Goal: Register for event/course

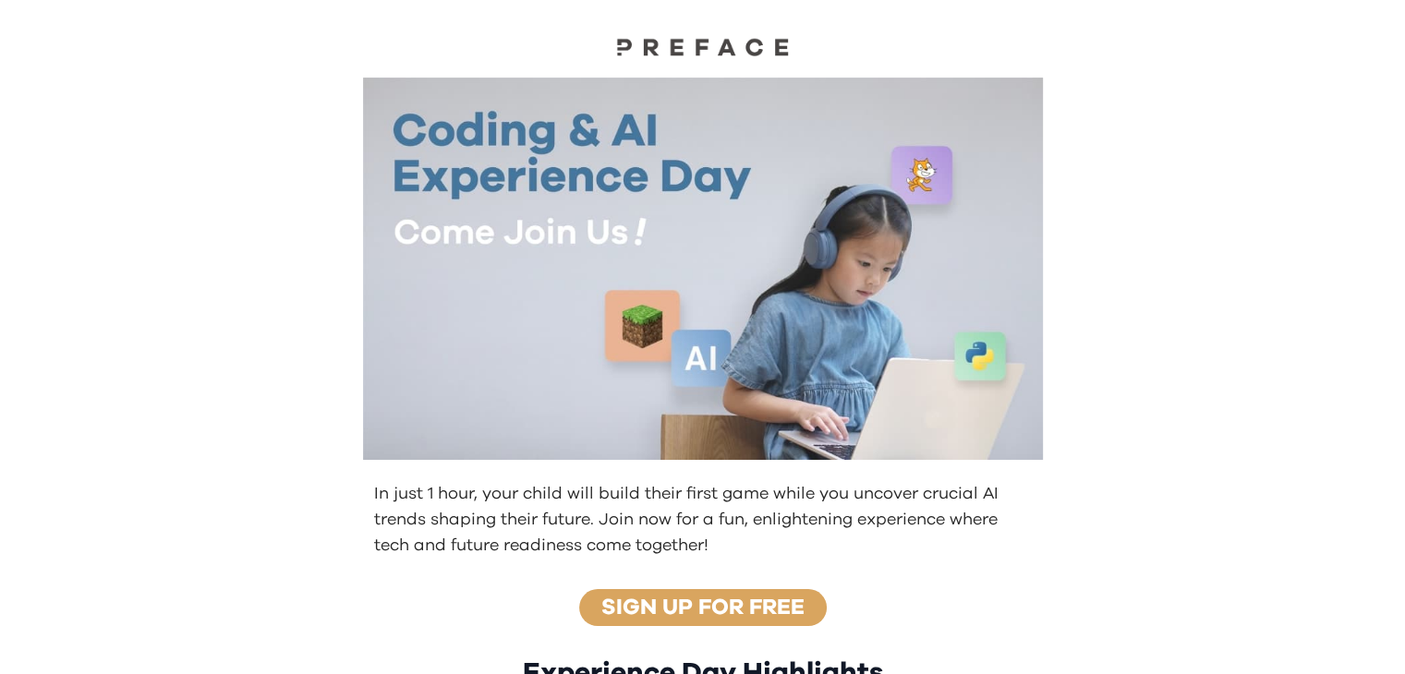
click at [793, 618] on link "Sign up for free" at bounding box center [702, 608] width 203 height 22
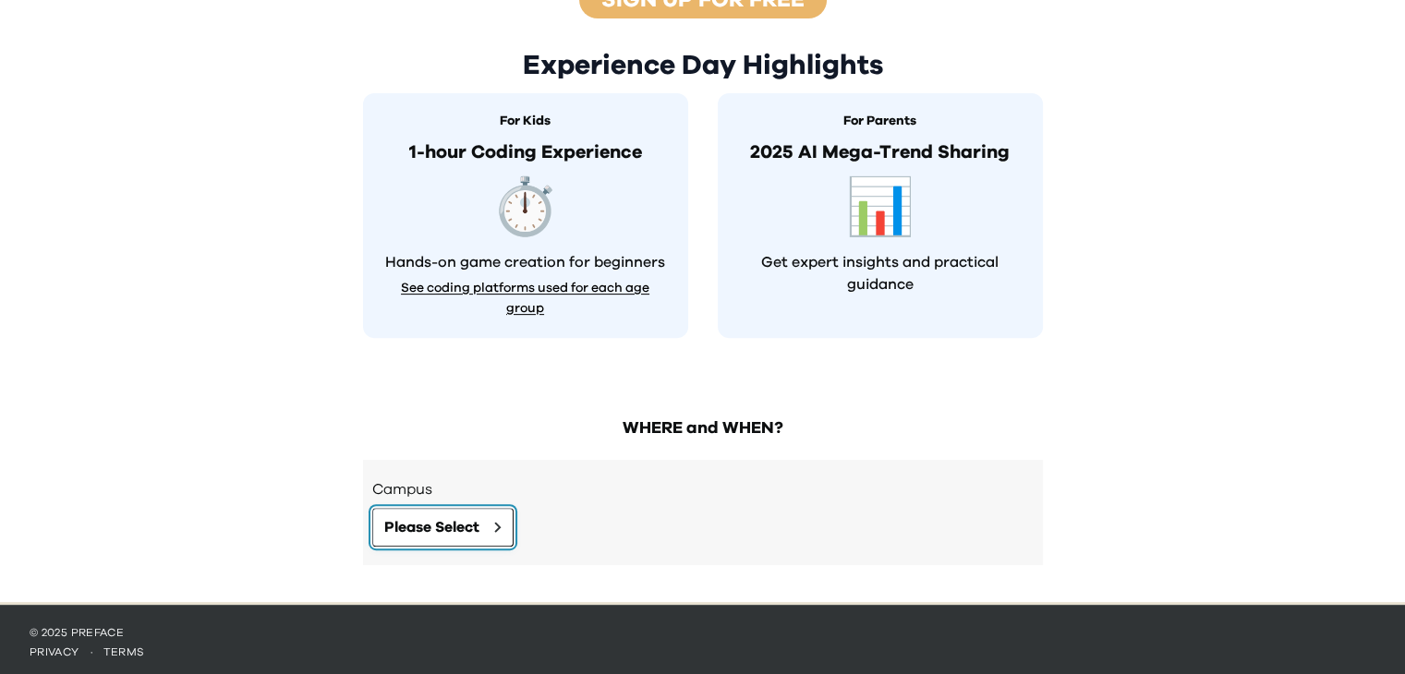
click at [463, 533] on button "Please Select" at bounding box center [442, 527] width 141 height 39
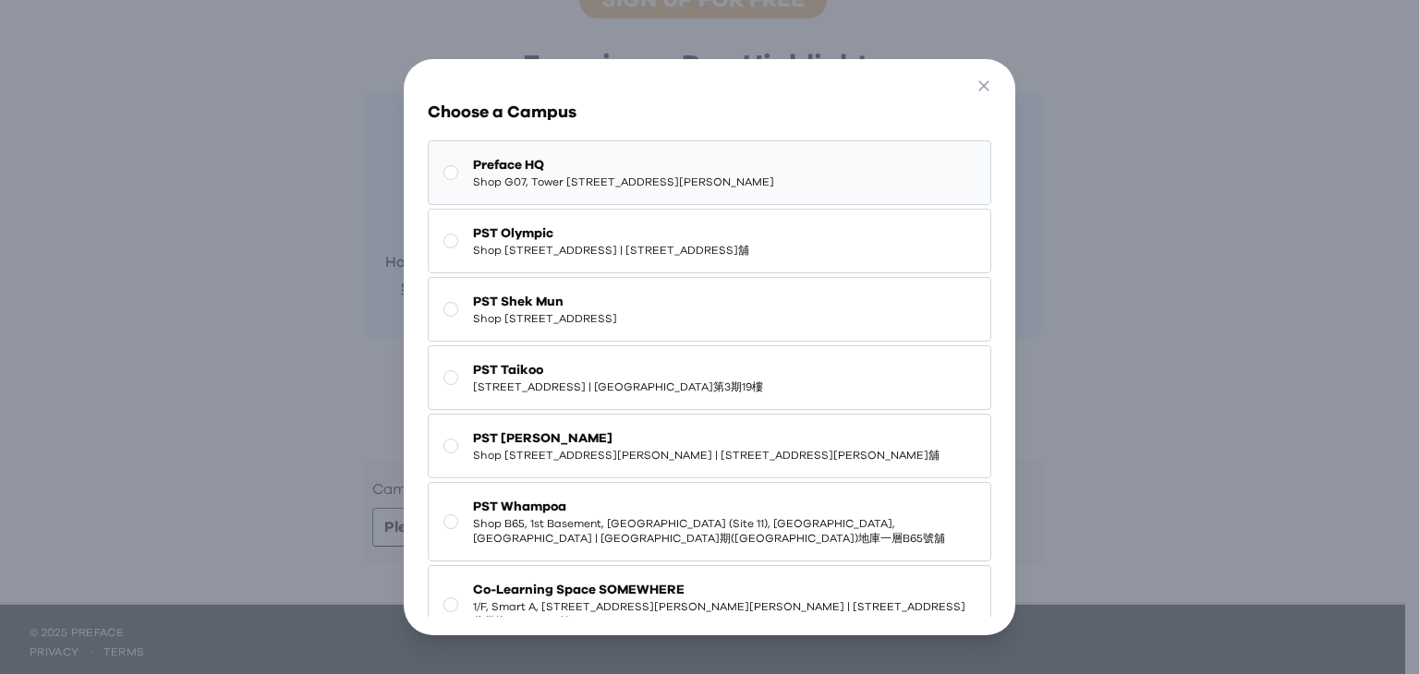
click at [605, 189] on span "Shop G07, Tower [STREET_ADDRESS][PERSON_NAME]" at bounding box center [623, 182] width 301 height 15
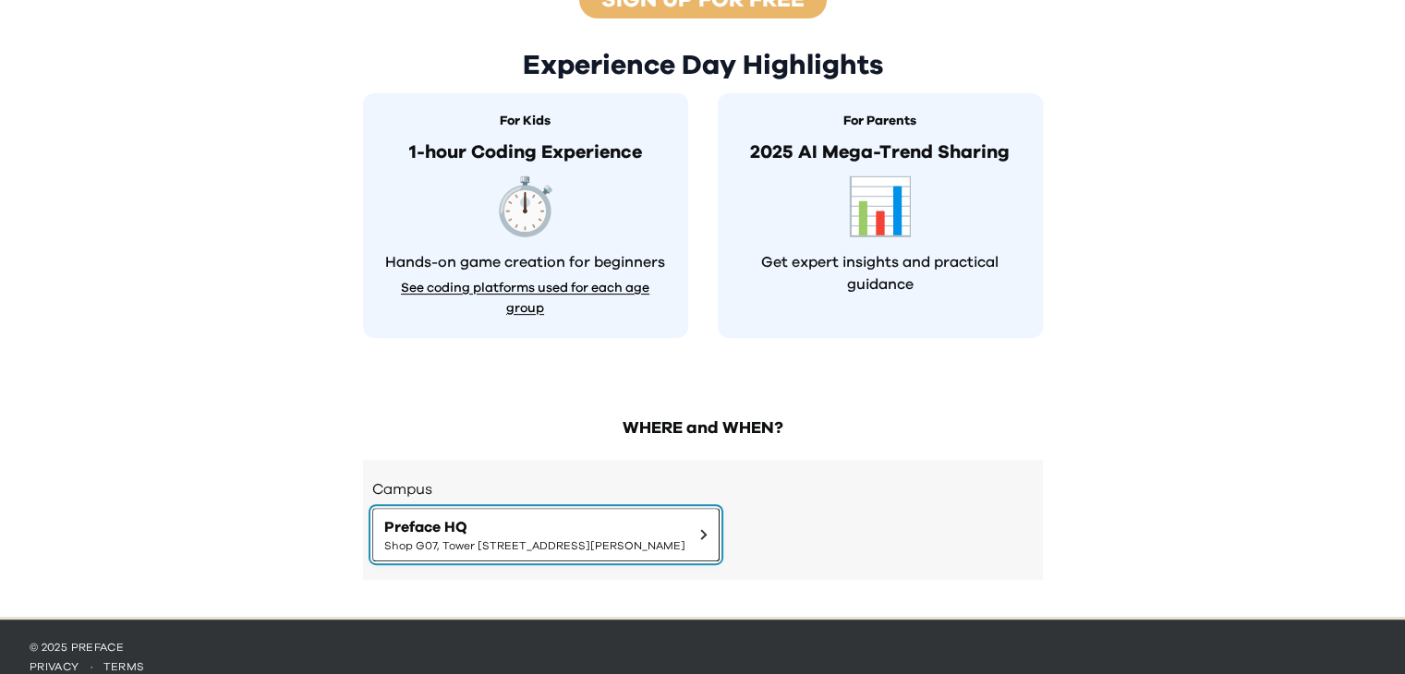
click at [685, 543] on span "Shop G07, Tower [STREET_ADDRESS][PERSON_NAME]" at bounding box center [534, 546] width 301 height 15
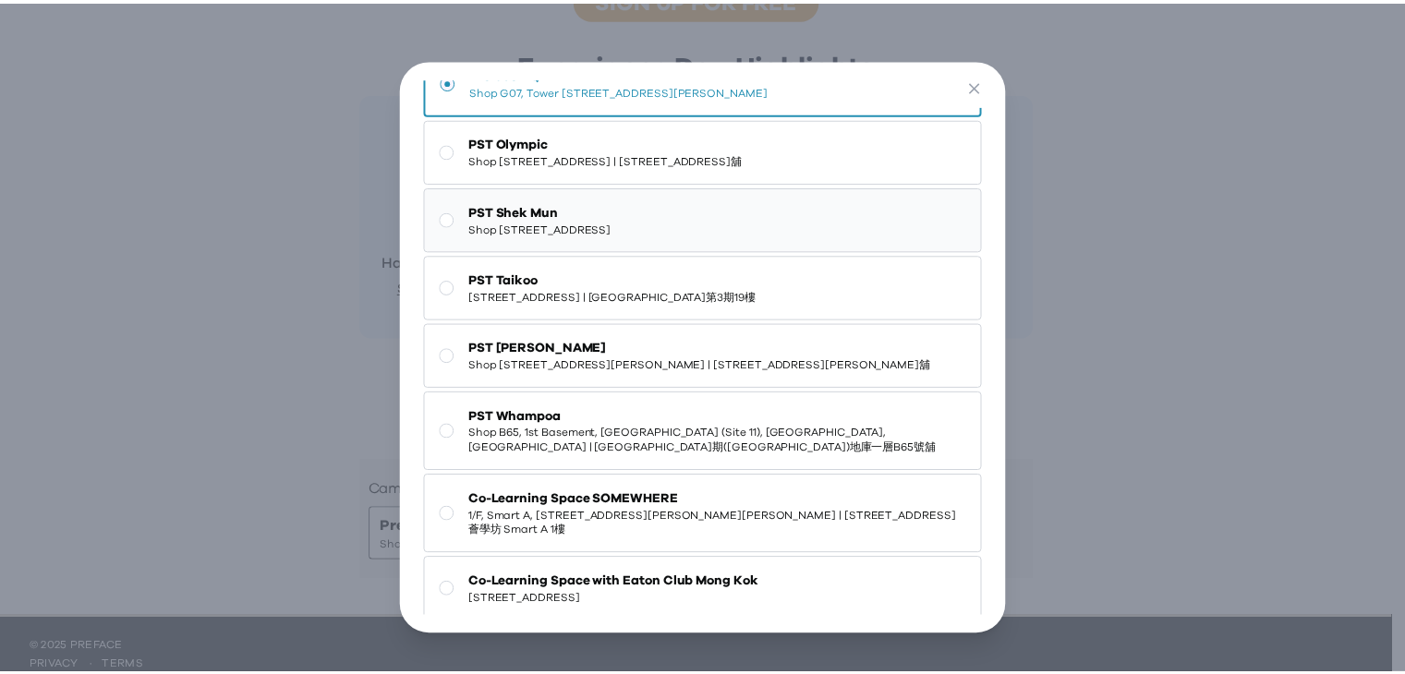
scroll to position [185, 0]
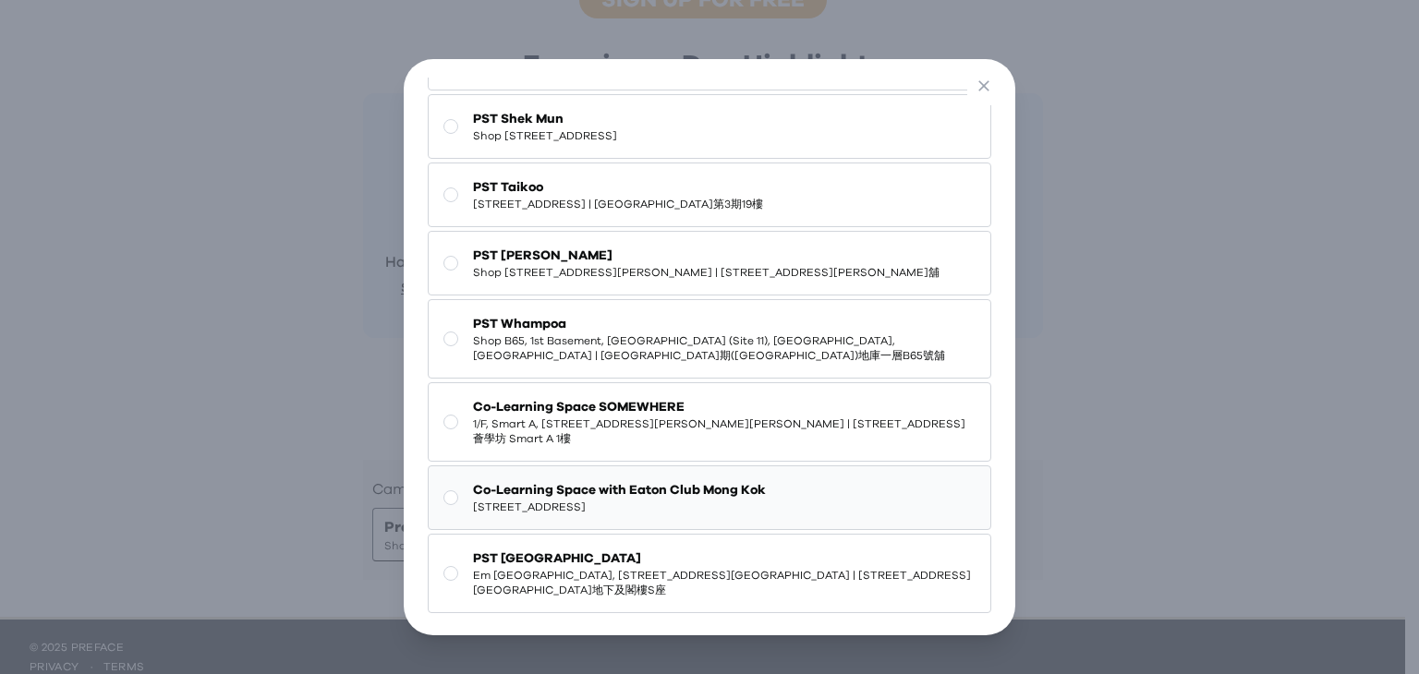
click at [640, 515] on span "[STREET_ADDRESS]" at bounding box center [619, 507] width 293 height 15
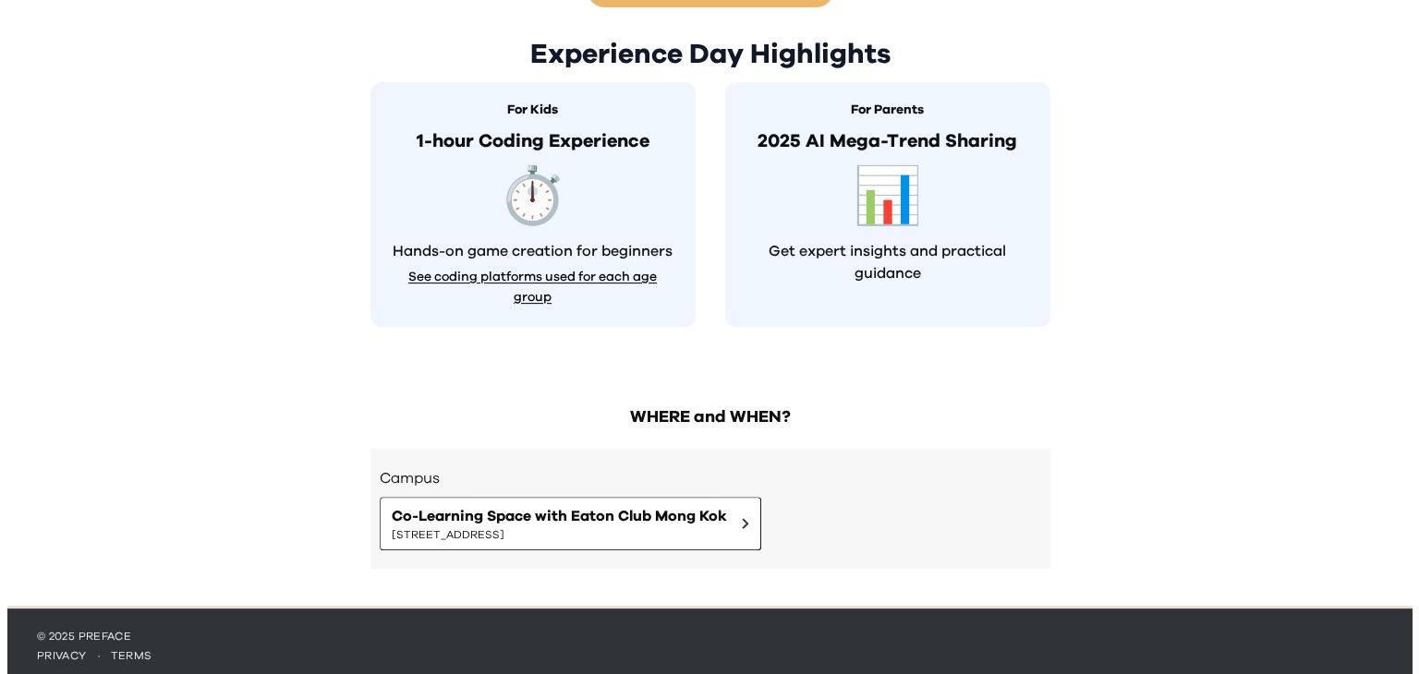
scroll to position [623, 0]
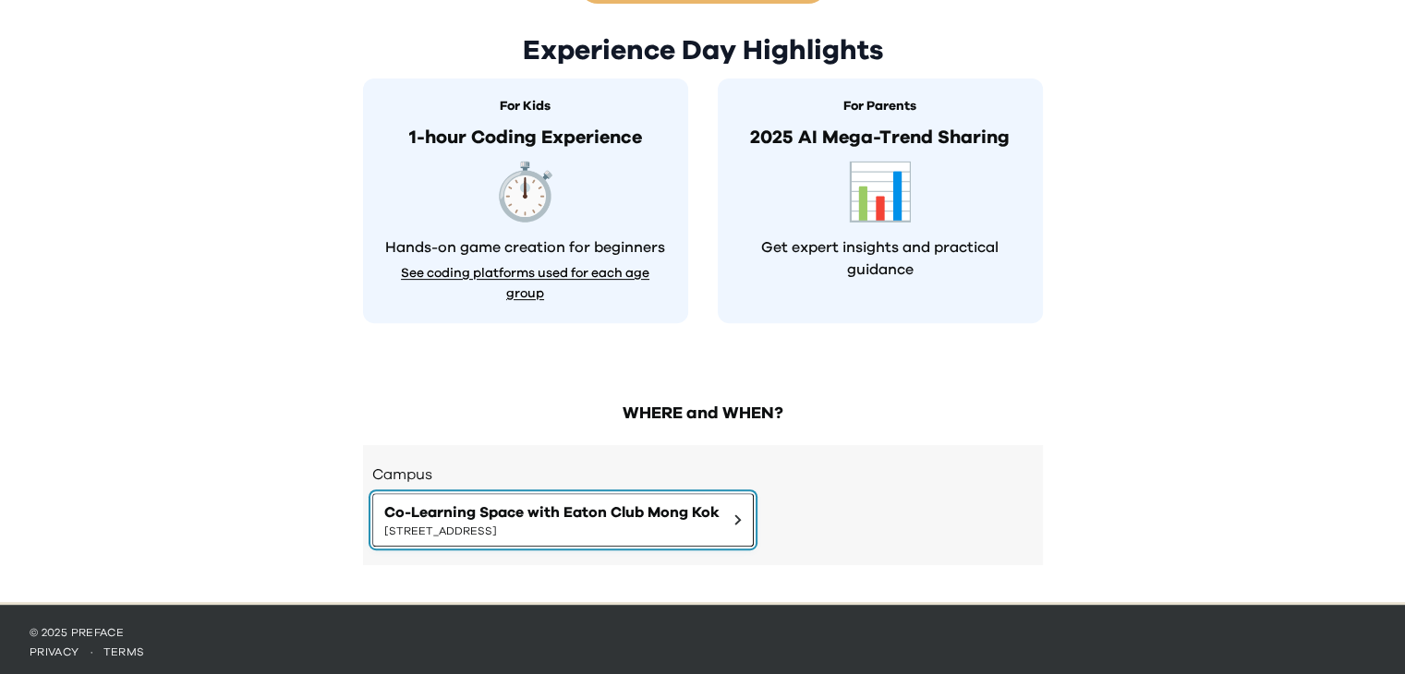
click at [707, 531] on span "[STREET_ADDRESS]" at bounding box center [551, 531] width 335 height 15
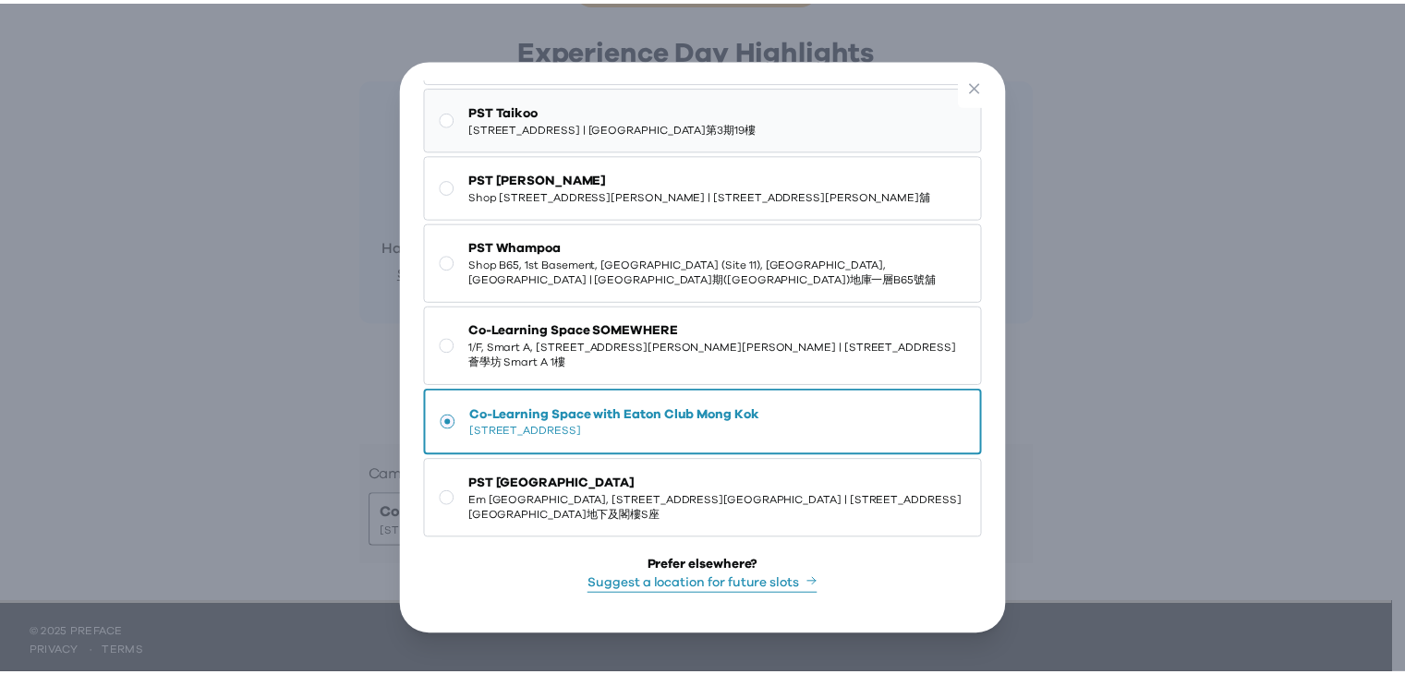
scroll to position [329, 0]
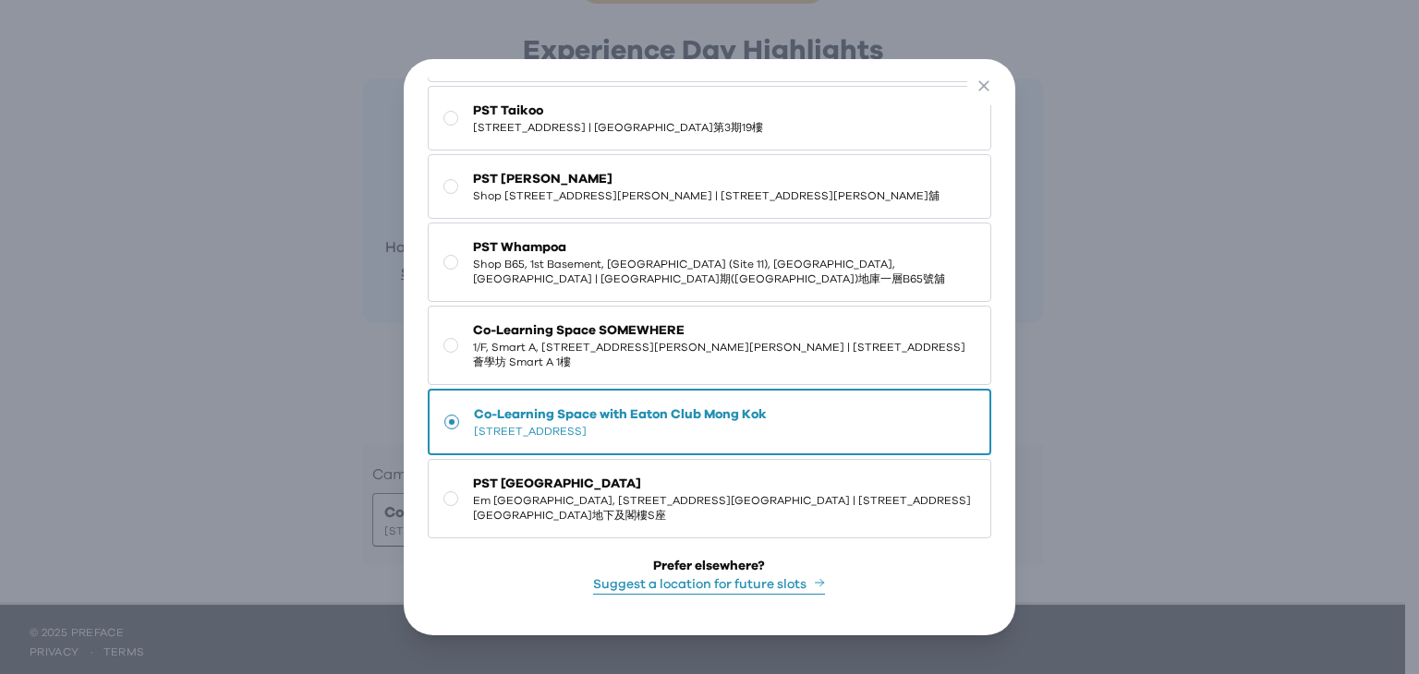
click at [1279, 357] on div "Go Back Close Choose a Campus Preface HQ Shop [GEOGRAPHIC_DATA][STREET_ADDRESS]…" at bounding box center [709, 347] width 1419 height 695
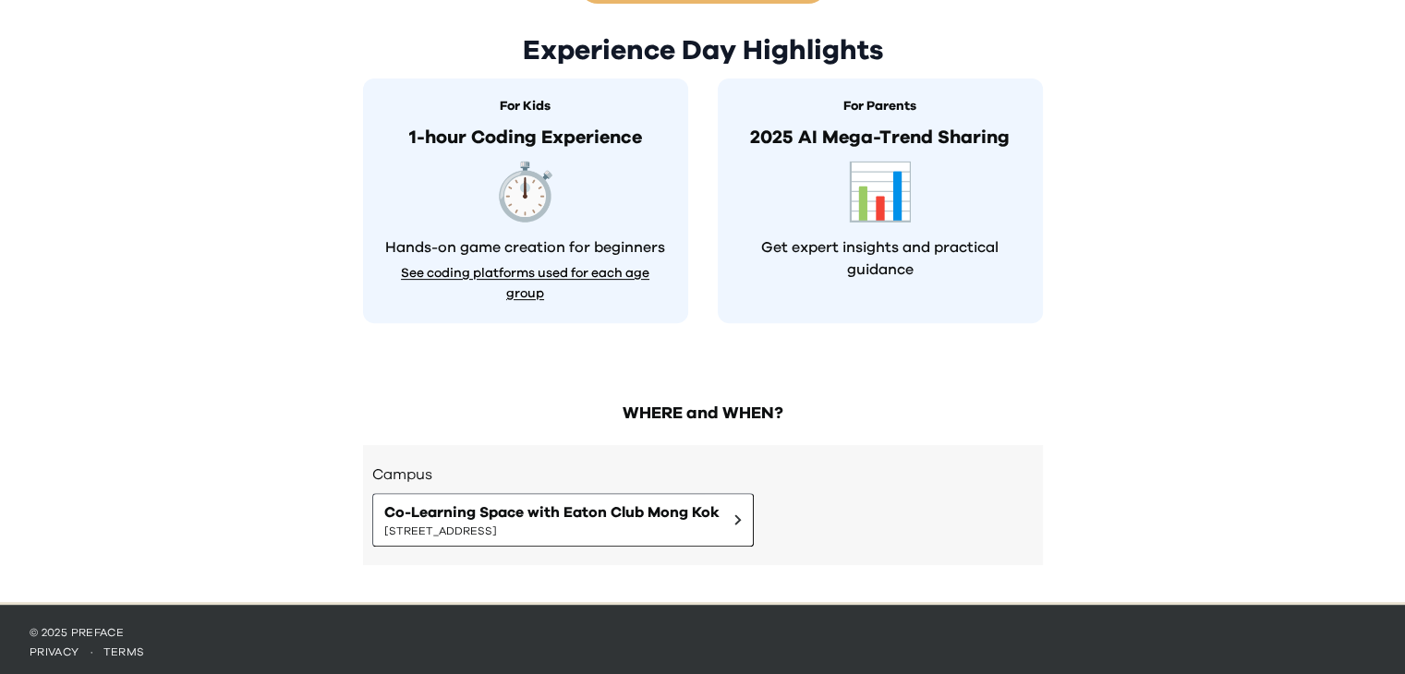
scroll to position [530, 0]
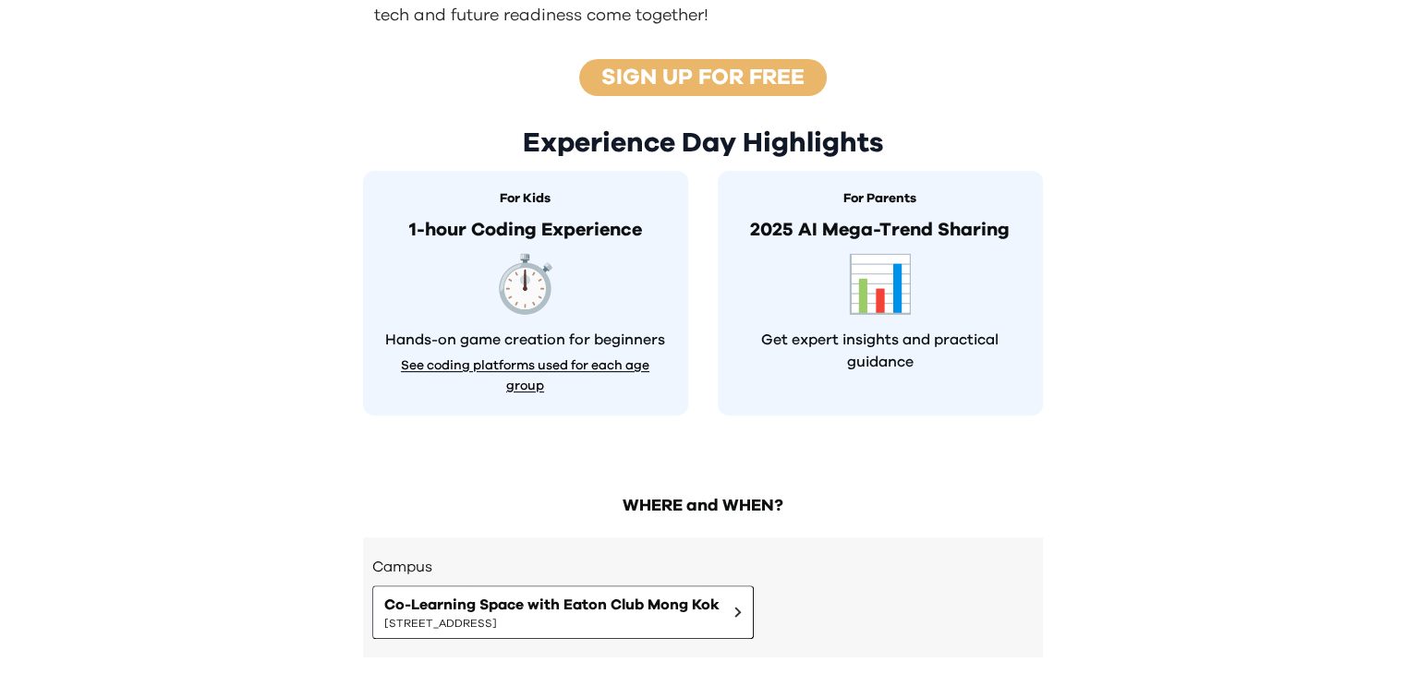
click at [780, 283] on div "📊" at bounding box center [880, 286] width 259 height 55
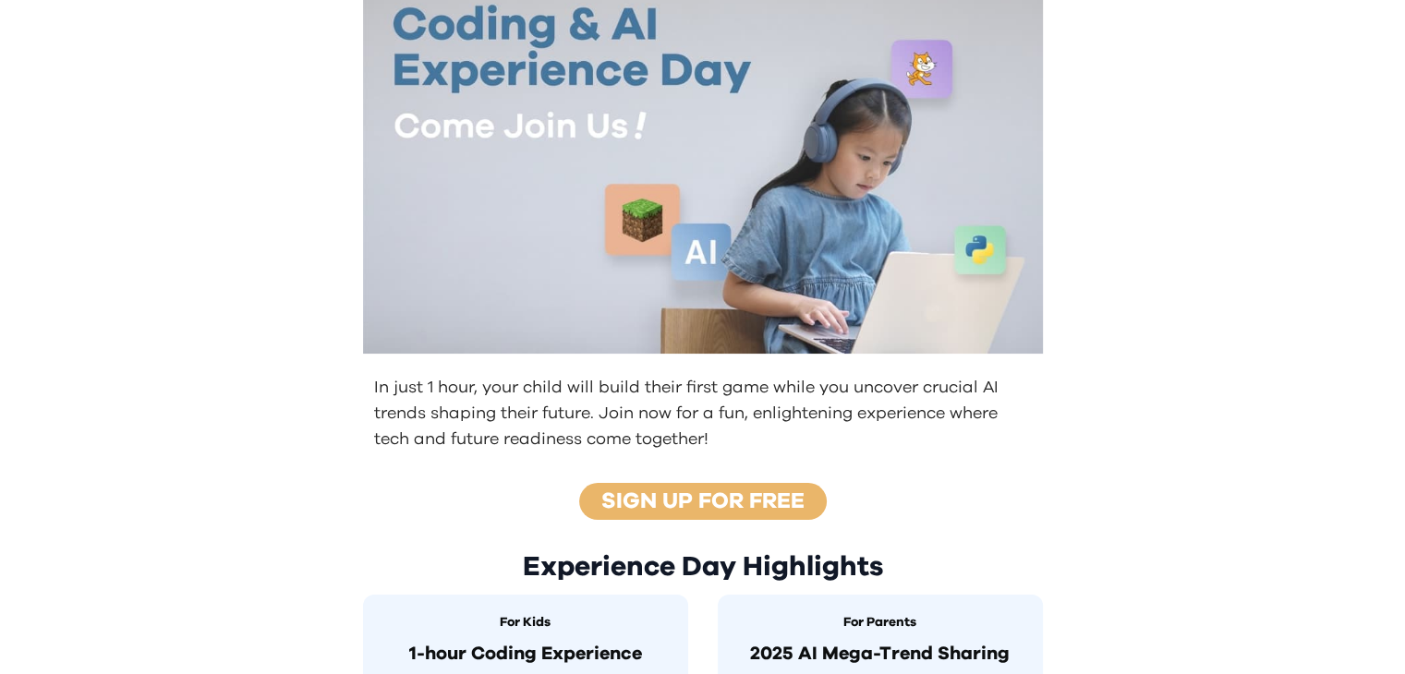
scroll to position [0, 0]
